Goal: Transaction & Acquisition: Subscribe to service/newsletter

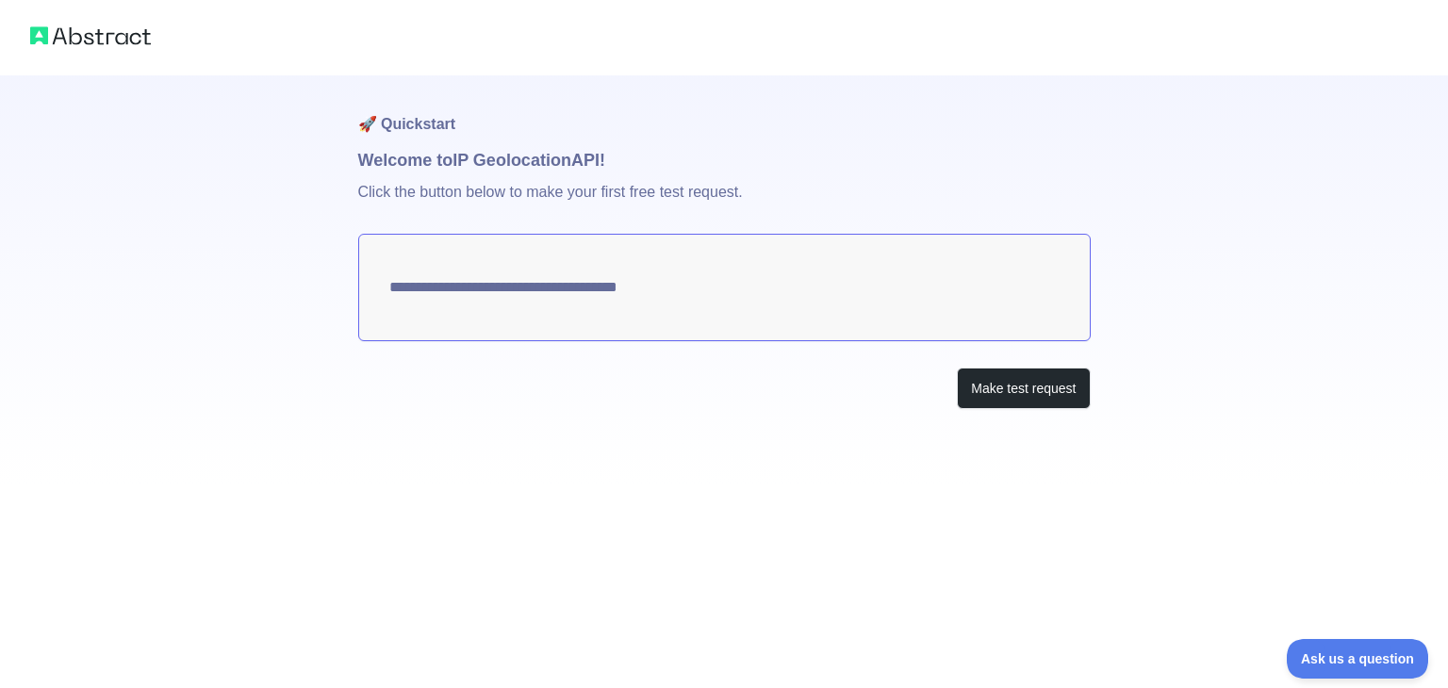
type textarea "**********"
